Goal: Navigation & Orientation: Find specific page/section

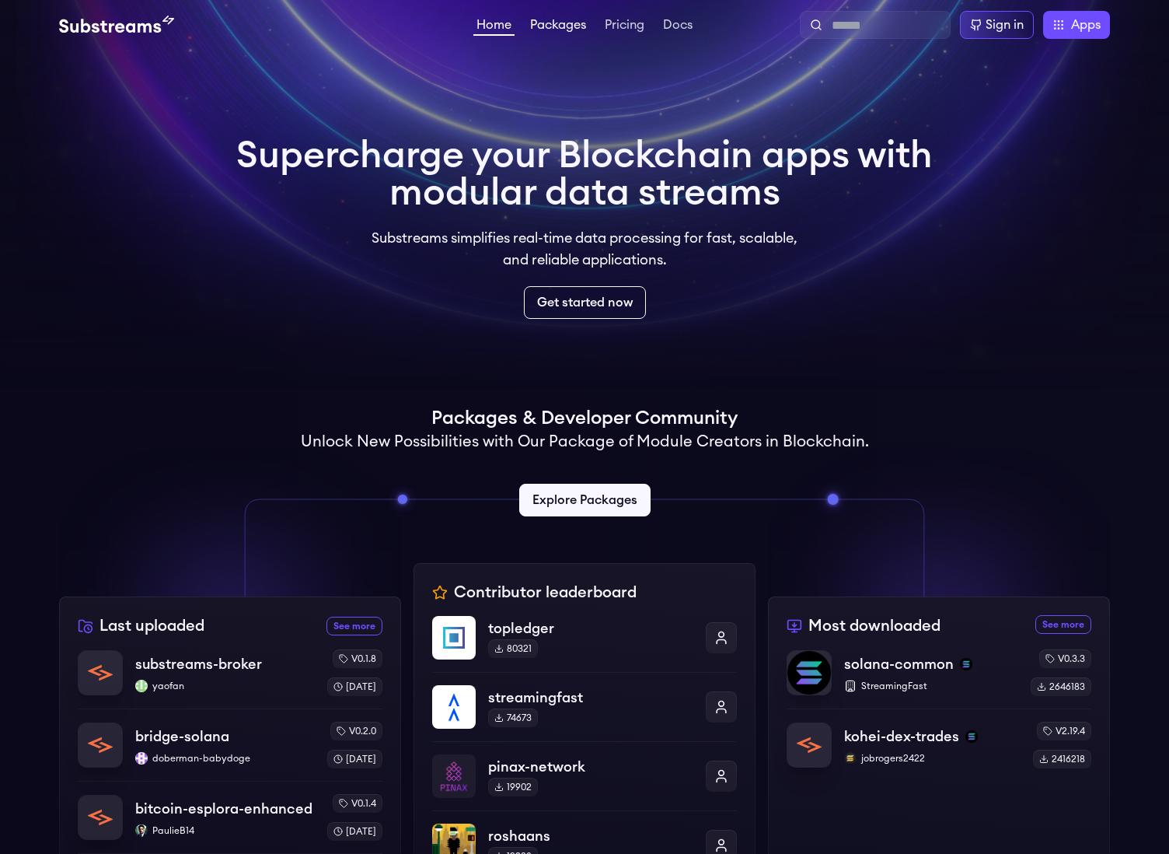
click at [558, 26] on span "Packages" at bounding box center [558, 25] width 56 height 12
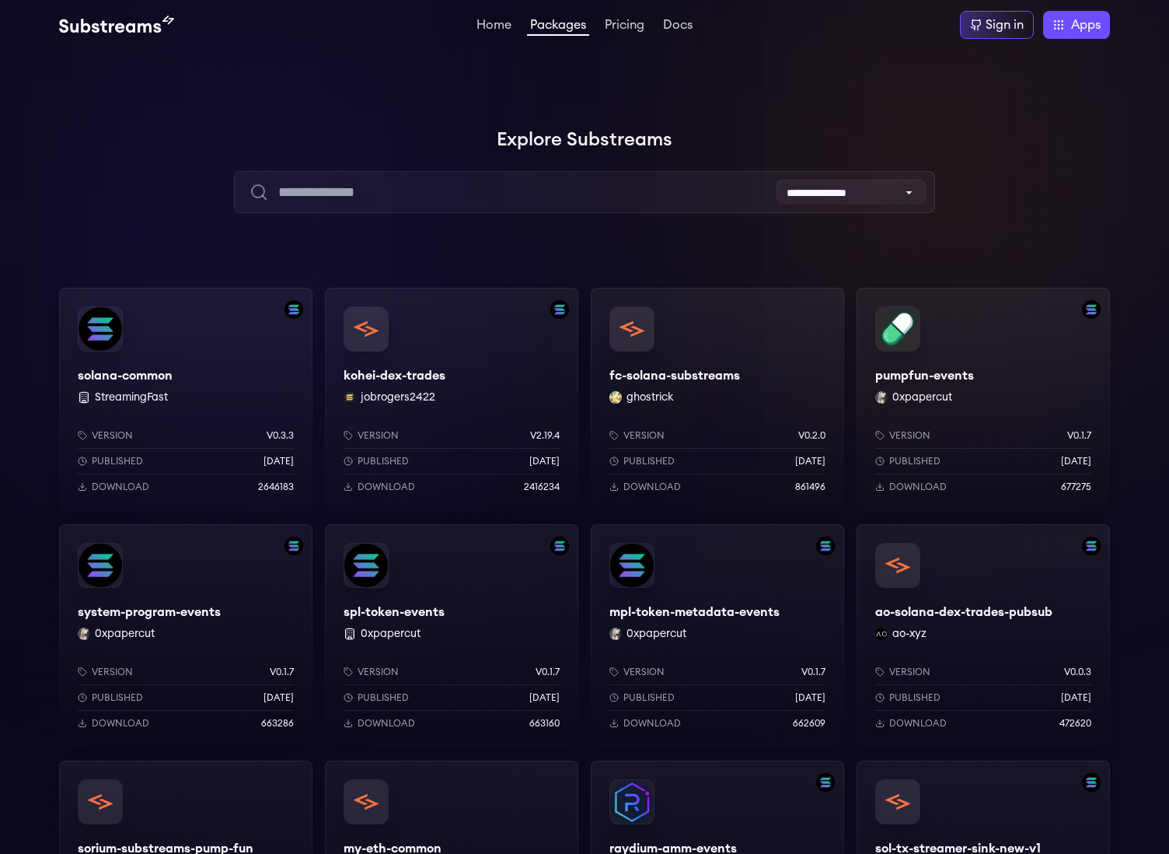
click at [186, 400] on div "solana-common StreamingFast Version v0.3.3 Published [DATE] Download 2646183" at bounding box center [185, 400] width 253 height 224
